Goal: Task Accomplishment & Management: Use online tool/utility

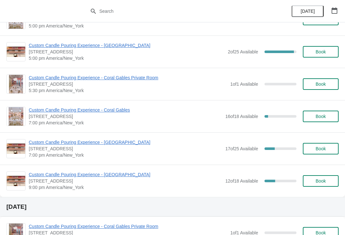
scroll to position [311, 0]
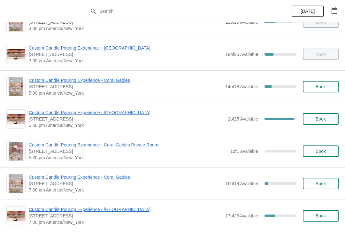
scroll to position [248, 0]
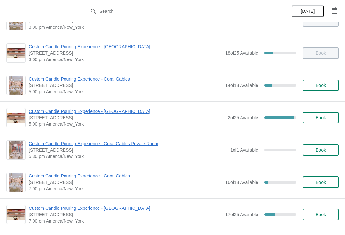
click at [336, 8] on icon "button" at bounding box center [334, 10] width 6 height 6
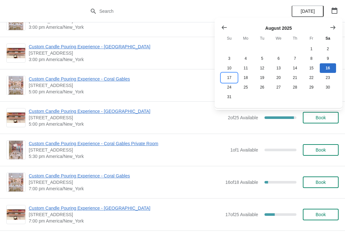
click at [233, 79] on button "17" at bounding box center [229, 78] width 16 height 10
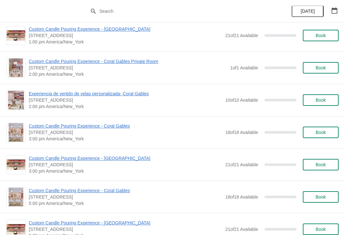
scroll to position [201, 0]
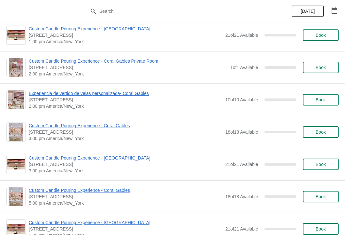
click at [319, 165] on span "Book" at bounding box center [320, 164] width 10 height 5
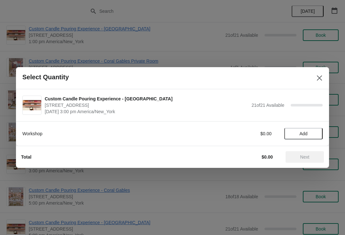
click at [320, 79] on icon "Close" at bounding box center [319, 77] width 5 height 5
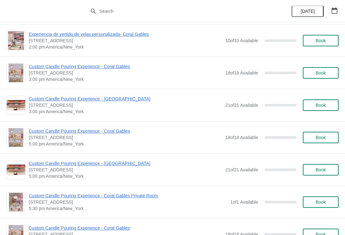
scroll to position [261, 0]
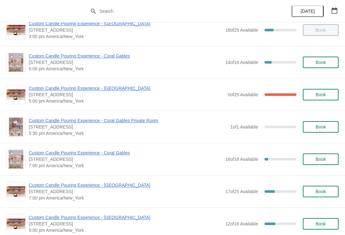
scroll to position [271, 0]
click at [116, 88] on span "Custom Candle Pouring Experience - [GEOGRAPHIC_DATA]" at bounding box center [127, 88] width 196 height 6
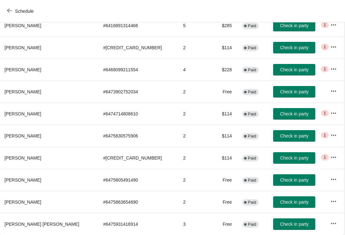
scroll to position [91, 0]
click at [281, 224] on span "Check in party" at bounding box center [294, 223] width 28 height 5
click at [282, 229] on button "Check in party" at bounding box center [294, 223] width 42 height 11
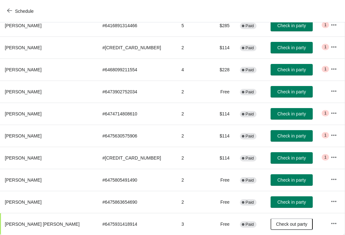
click at [284, 229] on button "Check out party" at bounding box center [291, 223] width 42 height 11
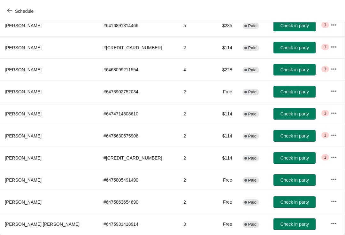
click at [273, 229] on button "Check in party" at bounding box center [294, 223] width 42 height 11
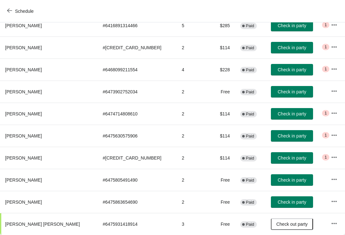
scroll to position [91, 0]
click at [287, 97] on button "Check in party" at bounding box center [292, 91] width 42 height 11
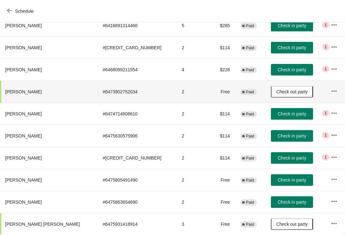
scroll to position [94, -1]
click at [280, 176] on button "Check in party" at bounding box center [292, 179] width 42 height 11
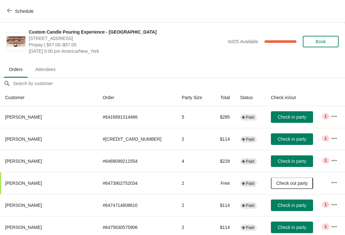
scroll to position [0, 0]
click at [277, 119] on span "Check in party" at bounding box center [291, 116] width 28 height 5
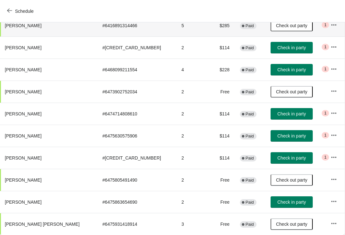
scroll to position [91, 0]
click at [12, 10] on icon "button" at bounding box center [9, 10] width 5 height 5
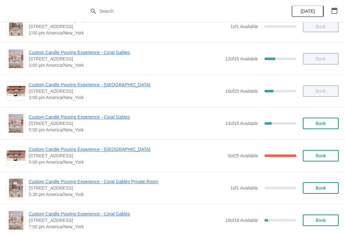
scroll to position [213, 0]
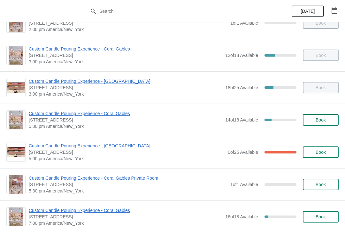
click at [40, 148] on span "Custom Candle Pouring Experience - [GEOGRAPHIC_DATA]" at bounding box center [127, 145] width 196 height 6
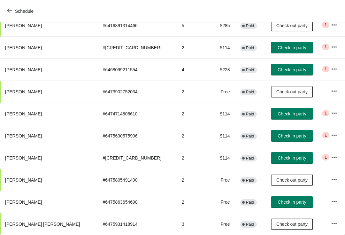
scroll to position [91, 0]
click at [277, 204] on span "Check in party" at bounding box center [291, 201] width 28 height 5
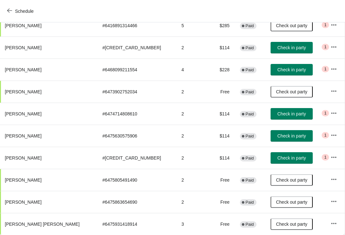
scroll to position [91, 0]
click at [275, 117] on button "Check in party" at bounding box center [291, 113] width 42 height 11
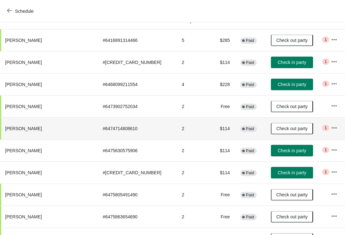
scroll to position [76, 0]
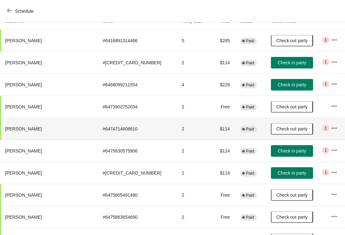
click at [280, 173] on span "Check in party" at bounding box center [291, 172] width 28 height 5
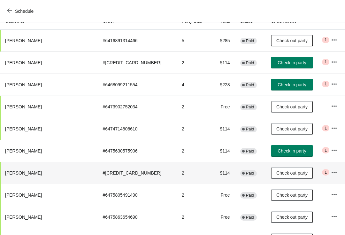
click at [276, 175] on span "Check out party" at bounding box center [291, 172] width 31 height 5
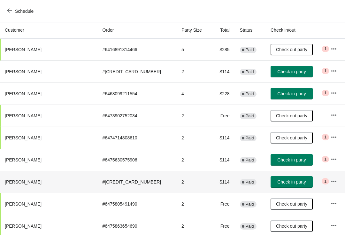
scroll to position [68, 0]
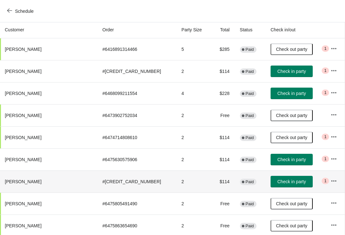
click at [278, 185] on button "Check in party" at bounding box center [291, 181] width 42 height 11
click at [270, 155] on button "Check in party" at bounding box center [291, 159] width 42 height 11
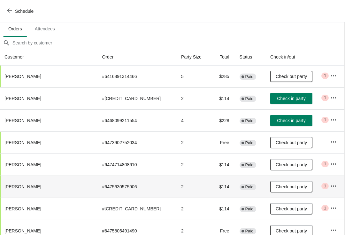
scroll to position [41, 0]
click at [270, 104] on button "Check in party" at bounding box center [291, 98] width 42 height 11
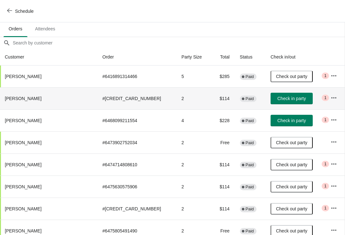
click at [282, 99] on span "Check in party" at bounding box center [291, 98] width 28 height 5
click at [278, 121] on span "Check in party" at bounding box center [291, 120] width 28 height 5
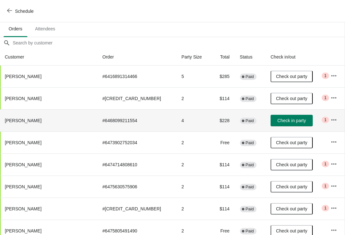
click at [278, 124] on button "Check in party" at bounding box center [291, 120] width 42 height 11
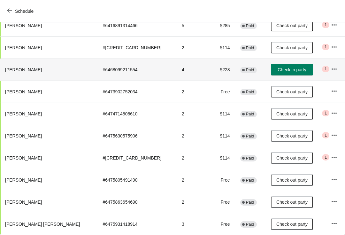
scroll to position [91, 0]
click at [284, 74] on button "Check in party" at bounding box center [292, 69] width 42 height 11
